Goal: Transaction & Acquisition: Purchase product/service

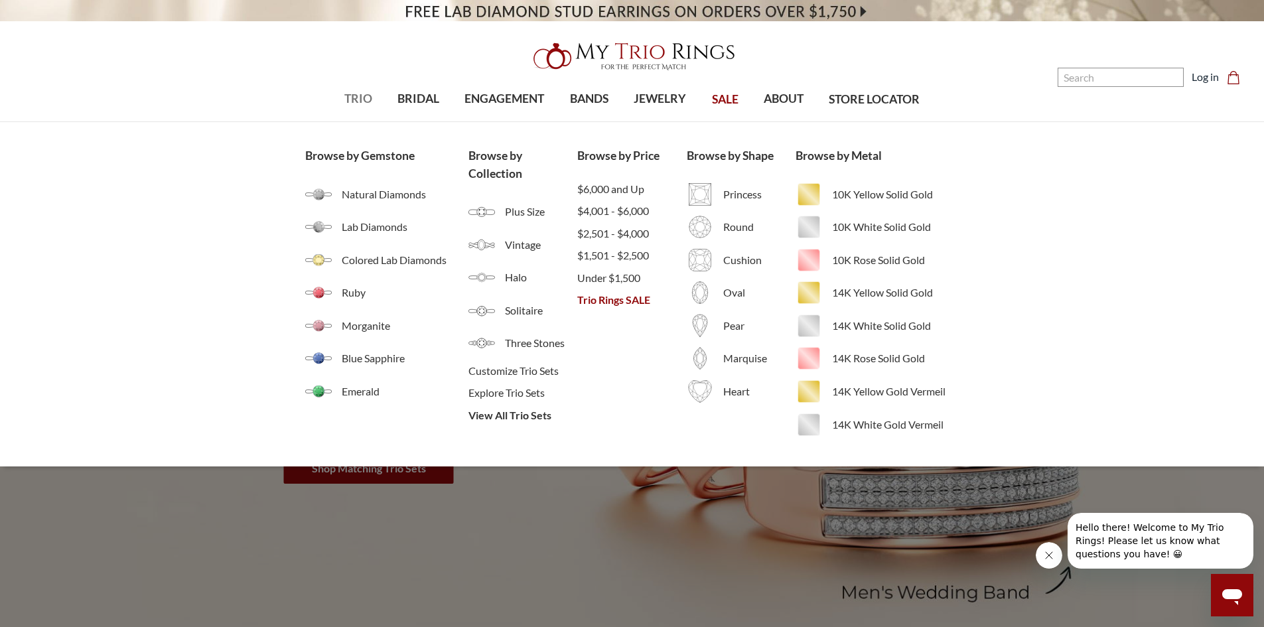
click at [344, 100] on span "TRIO" at bounding box center [358, 98] width 28 height 17
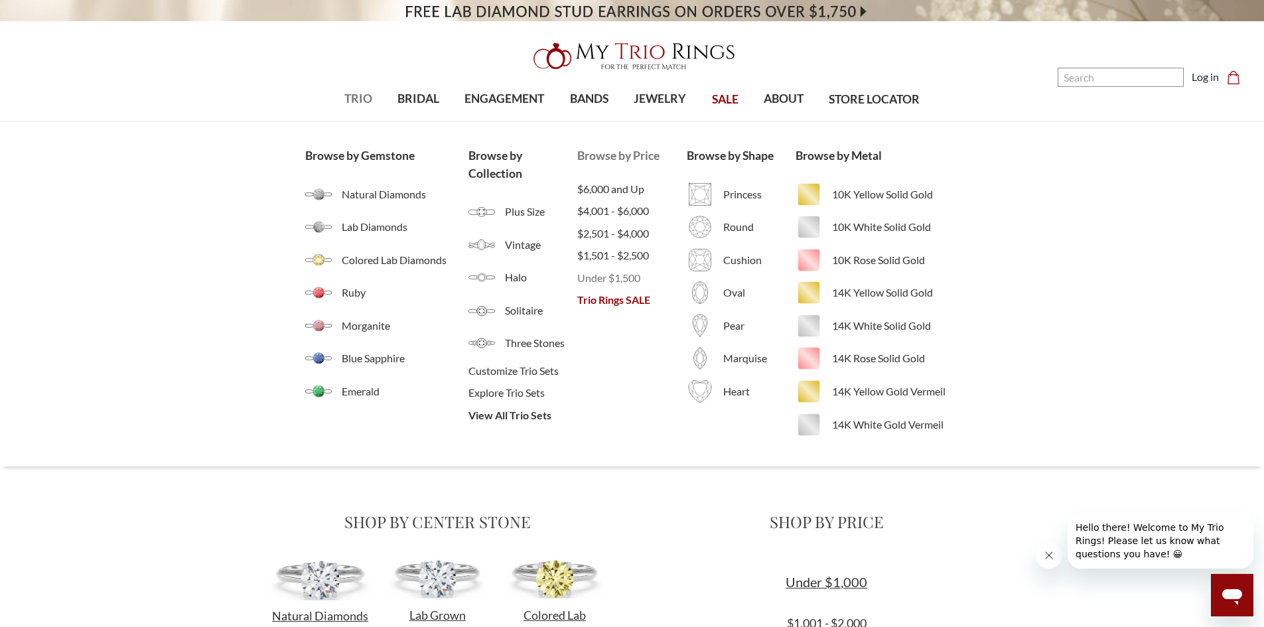
click at [631, 279] on span "Under $1,500" at bounding box center [631, 278] width 109 height 16
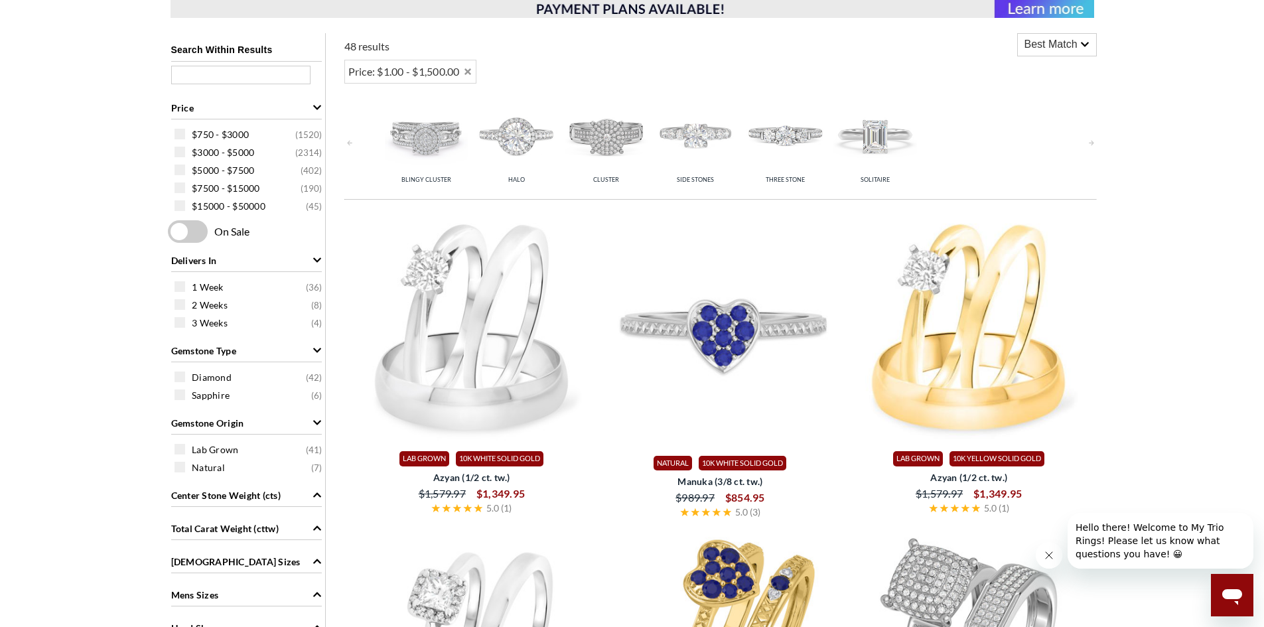
scroll to position [531, 0]
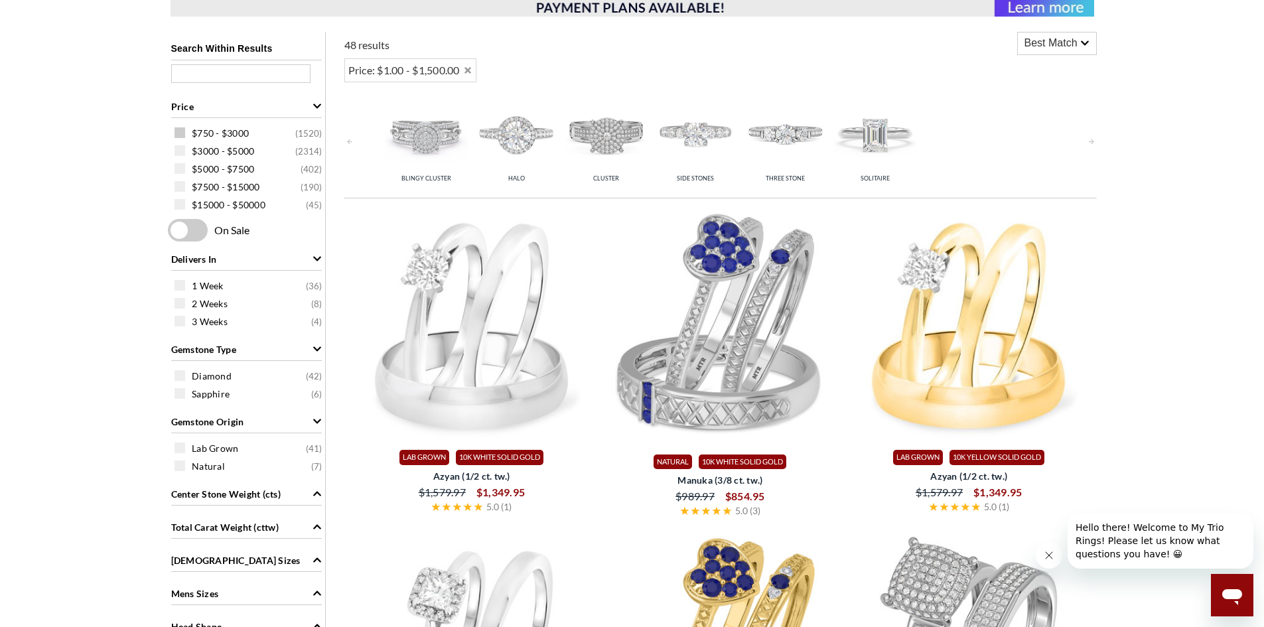
click at [186, 134] on div "$750 - $3000 ( 1520 )" at bounding box center [250, 132] width 151 height 15
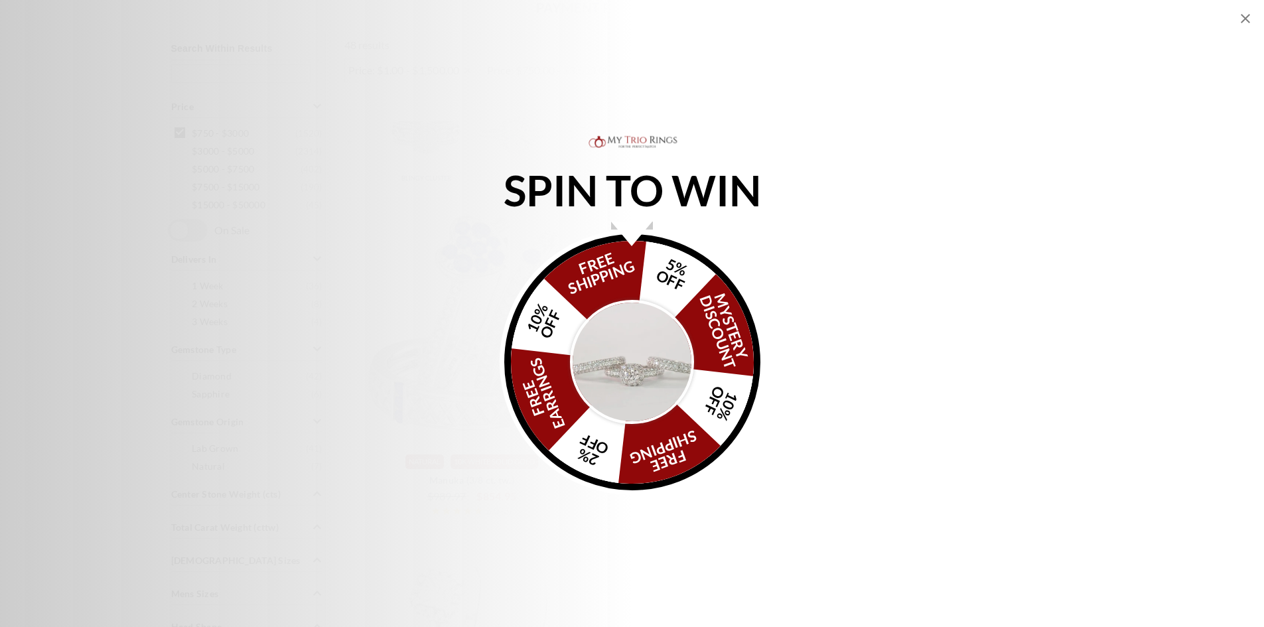
click at [1242, 17] on icon "Close popup" at bounding box center [1246, 19] width 16 height 16
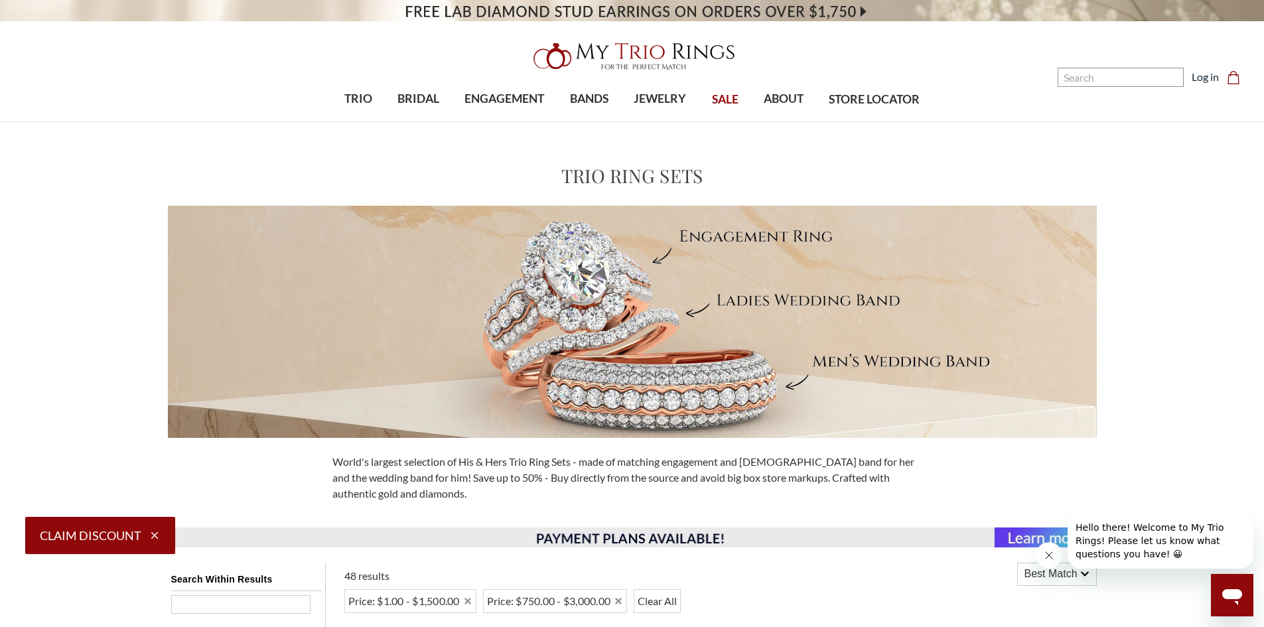
click at [719, 100] on span "SALE" at bounding box center [725, 99] width 27 height 17
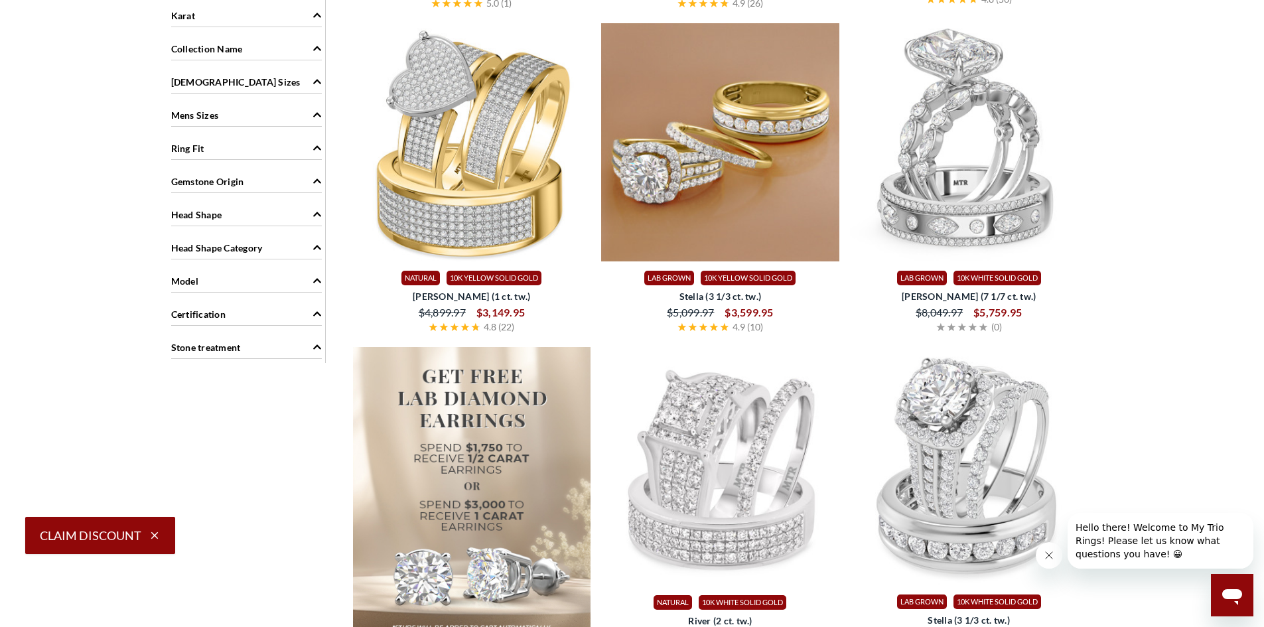
scroll to position [929, 0]
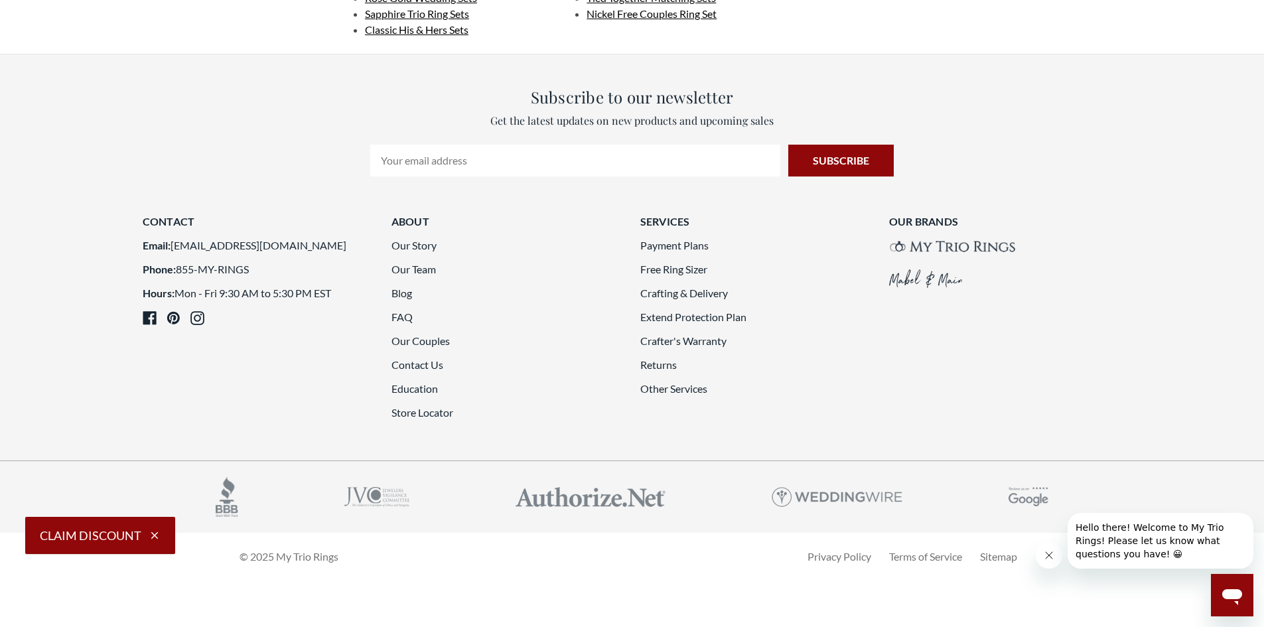
scroll to position [3318, 0]
drag, startPoint x: 682, startPoint y: 513, endPoint x: 524, endPoint y: 540, distance: 160.8
